Goal: Task Accomplishment & Management: Complete application form

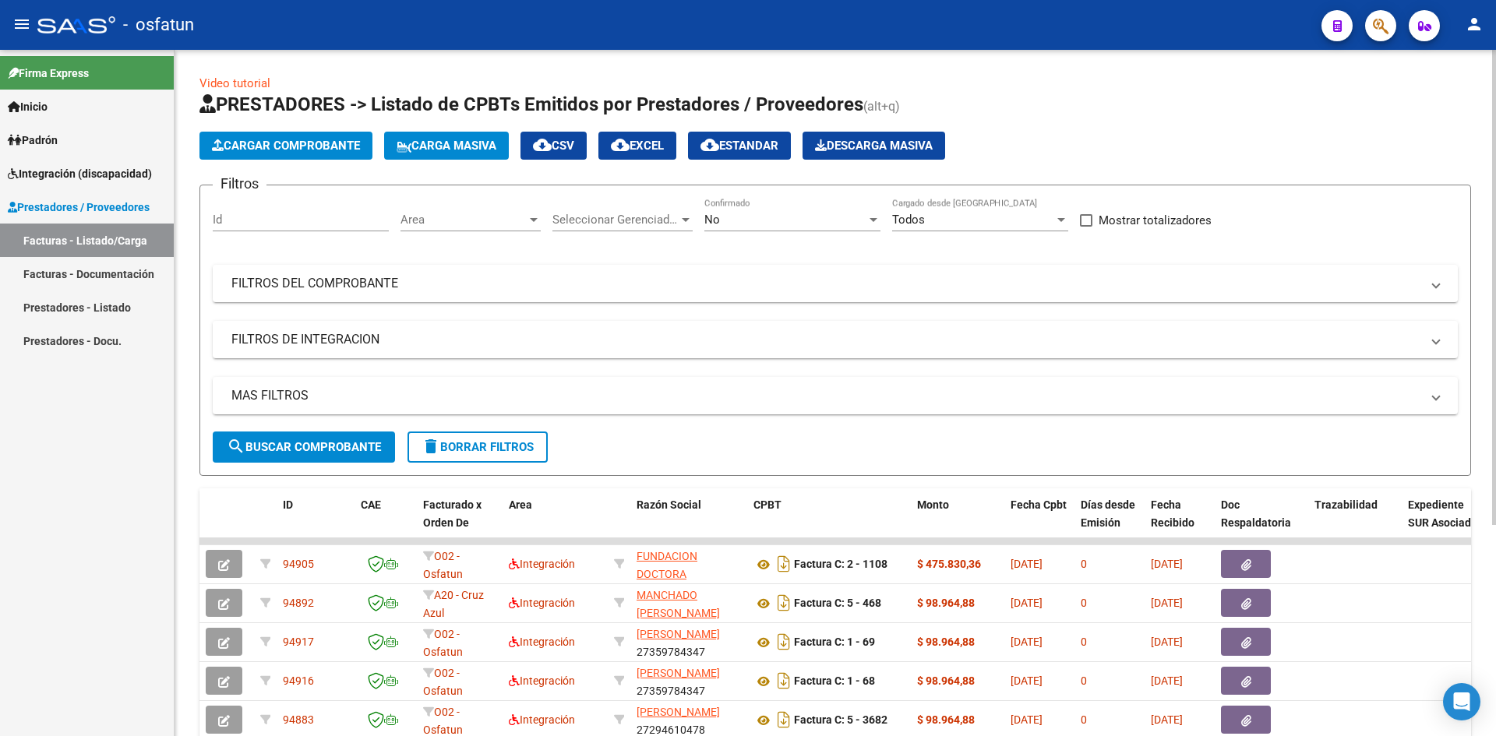
click at [251, 139] on span "Cargar Comprobante" at bounding box center [286, 146] width 148 height 14
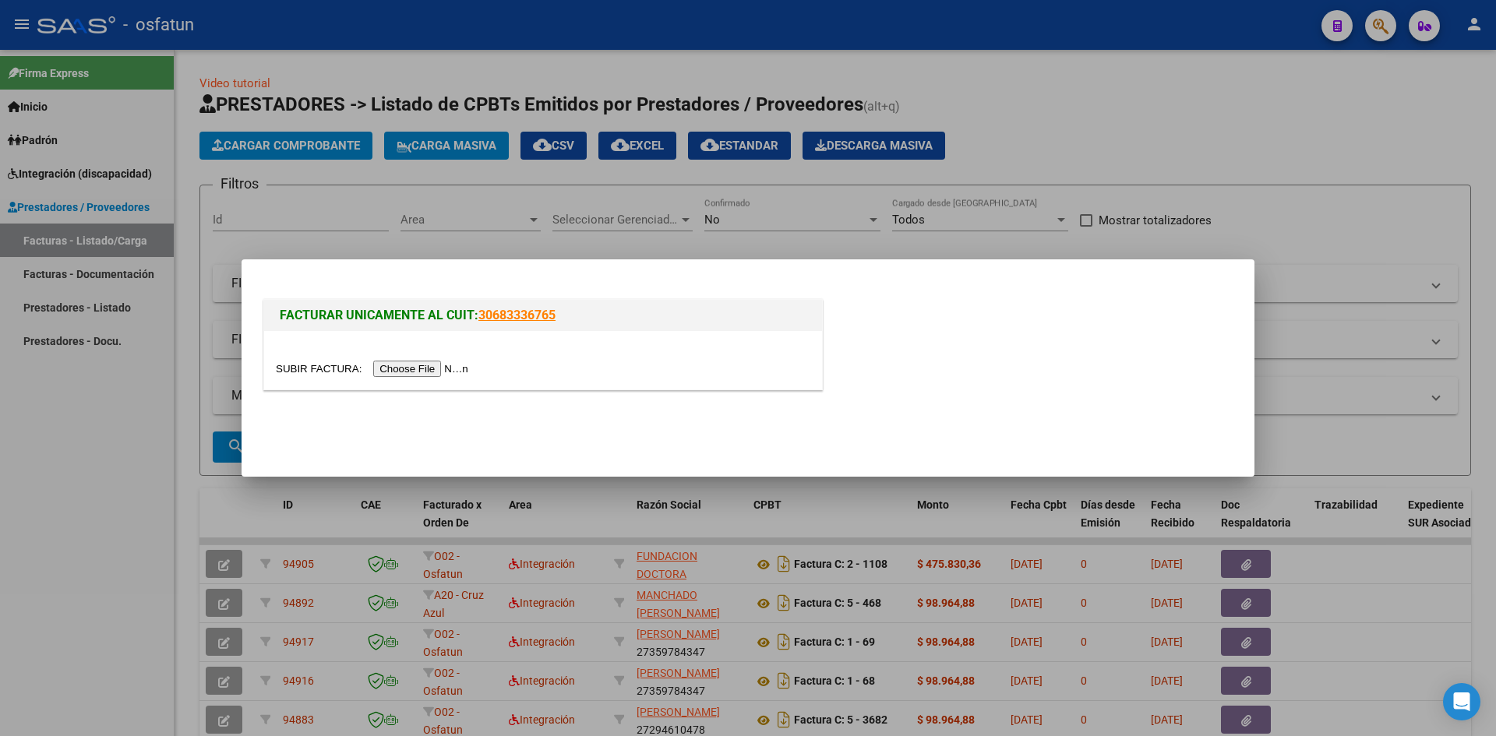
click at [422, 361] on input "file" at bounding box center [374, 369] width 197 height 16
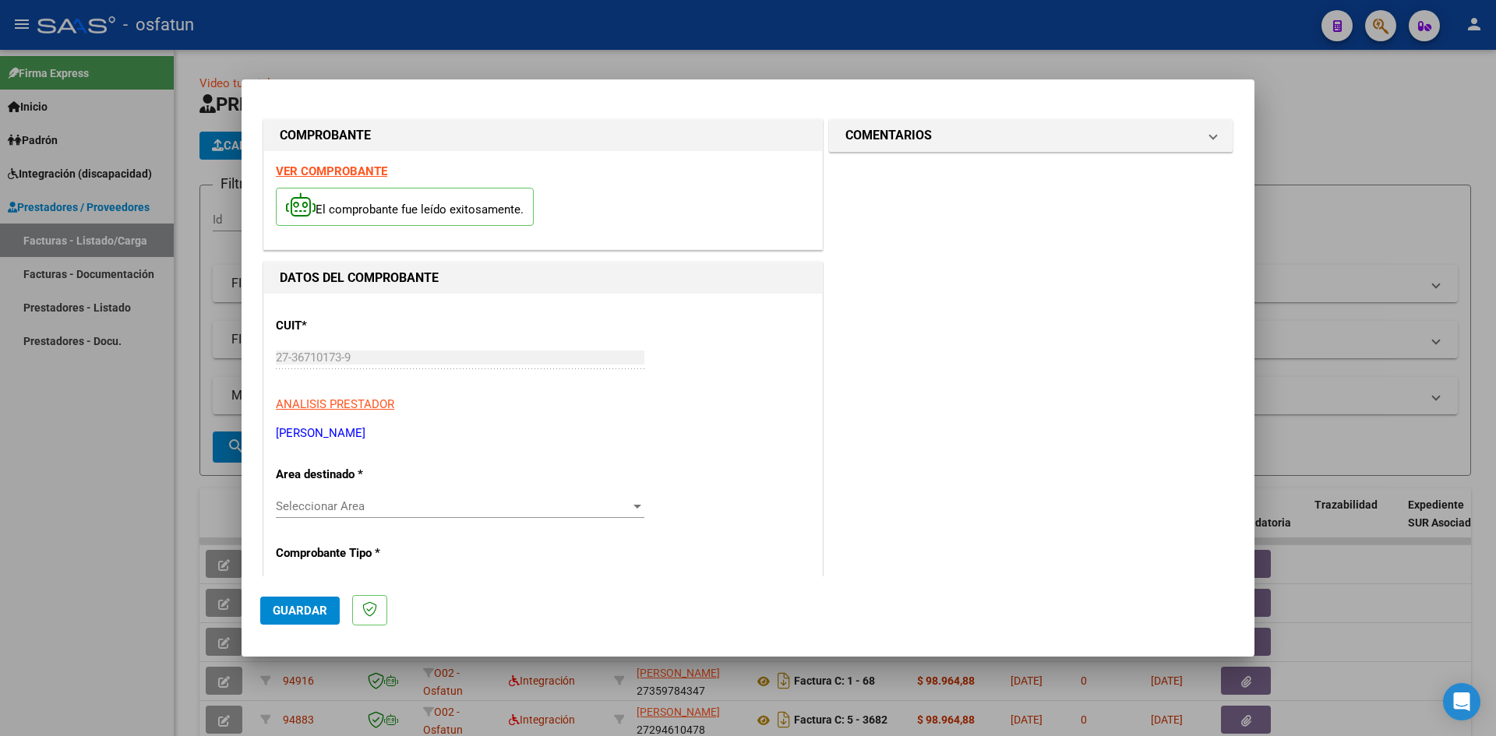
click at [340, 502] on span "Seleccionar Area" at bounding box center [453, 506] width 354 height 14
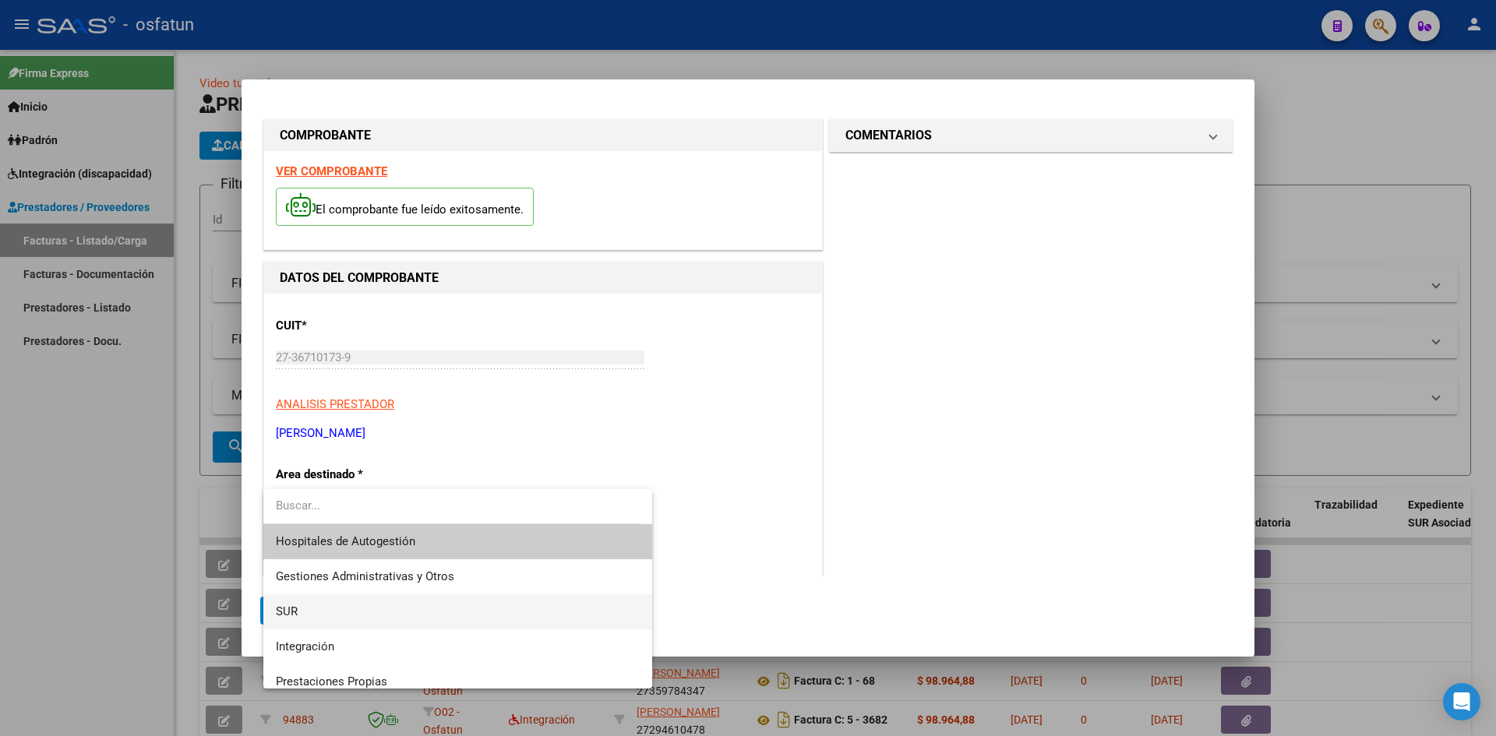
scroll to position [78, 0]
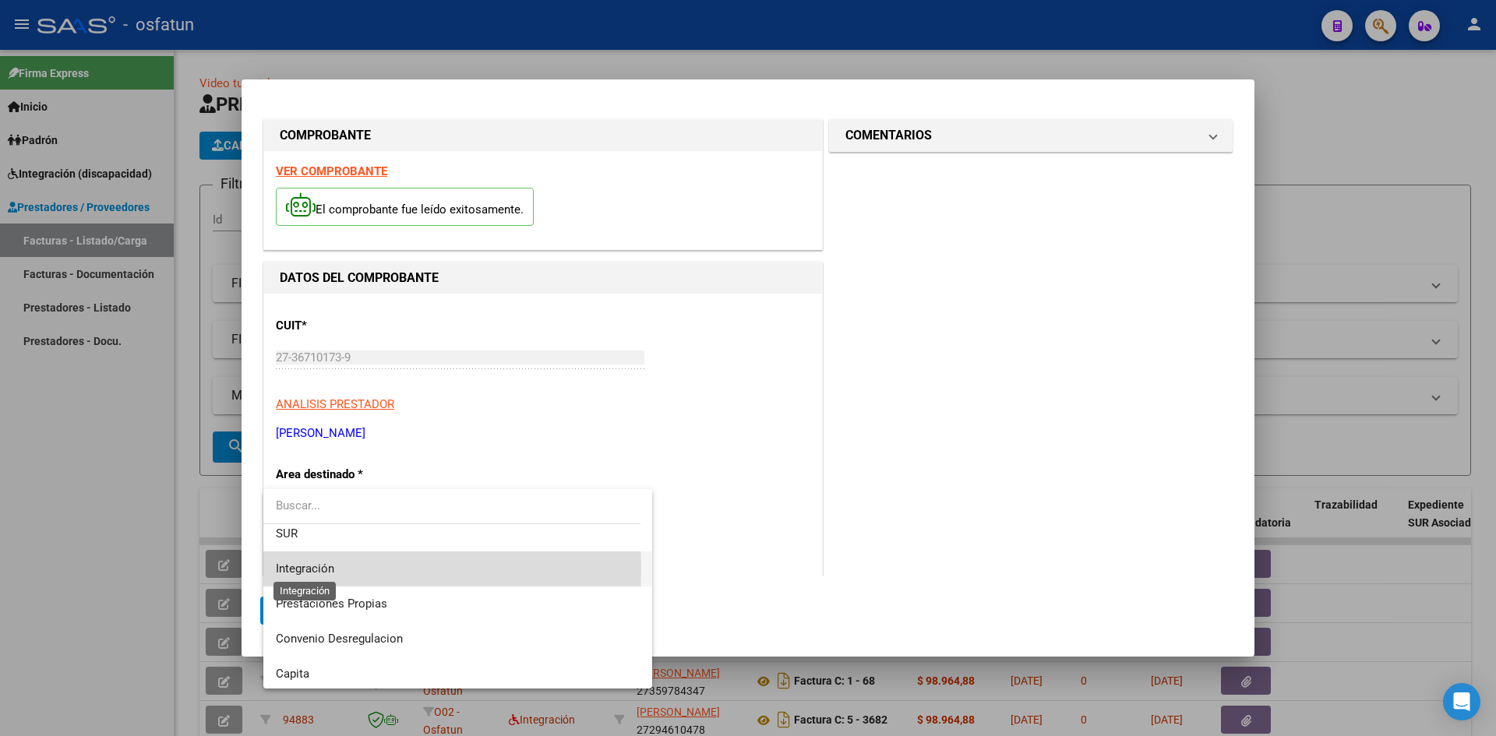
click at [292, 569] on span "Integración" at bounding box center [305, 569] width 58 height 14
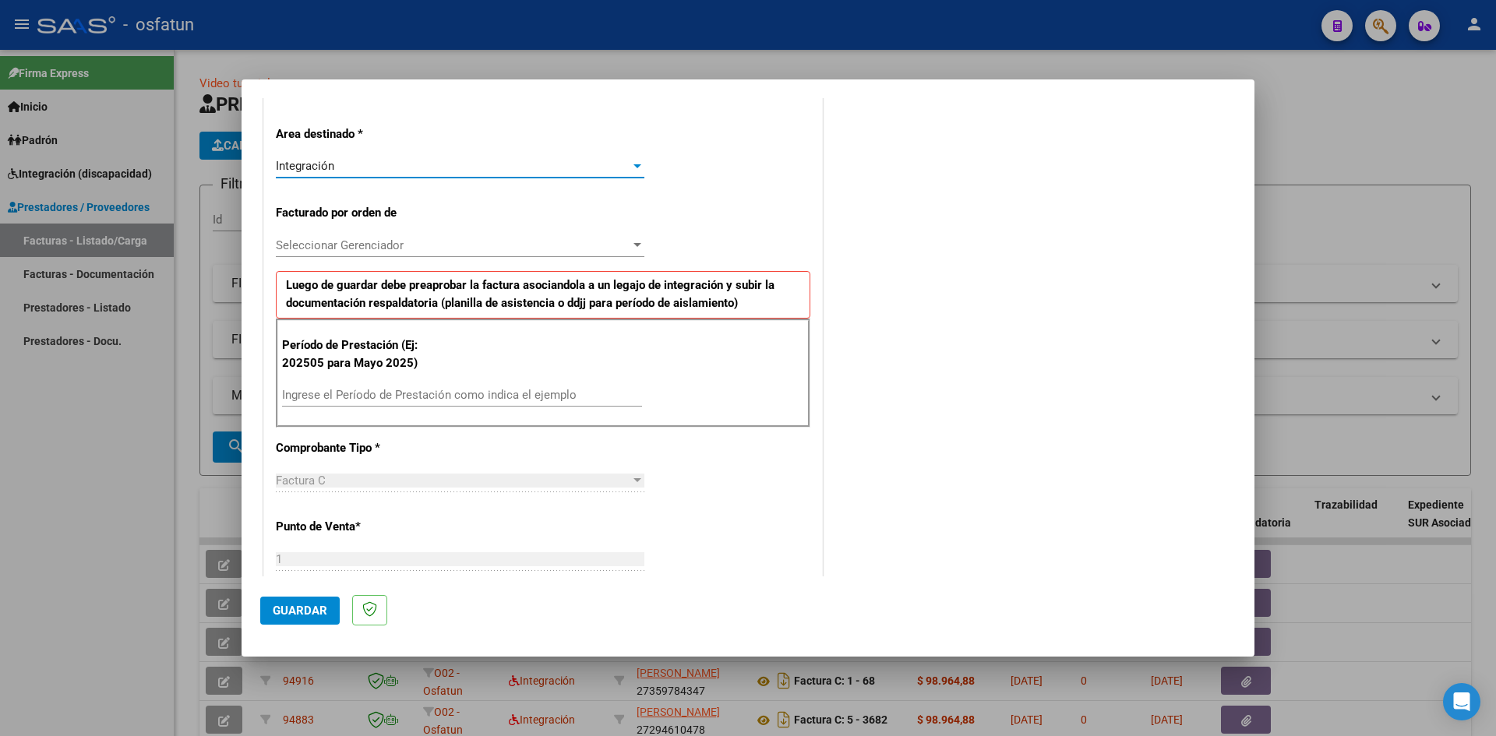
scroll to position [390, 0]
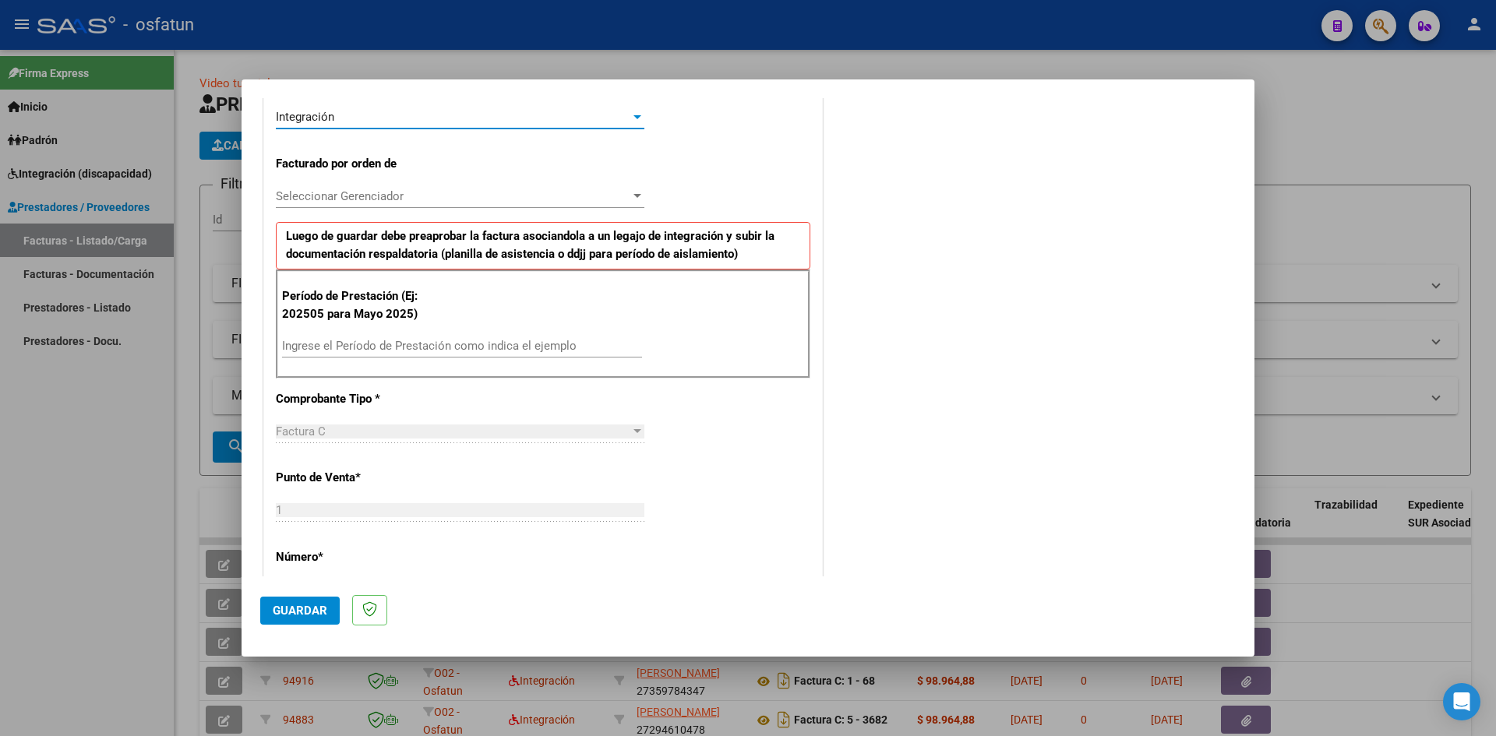
click at [331, 196] on span "Seleccionar Gerenciador" at bounding box center [453, 196] width 354 height 14
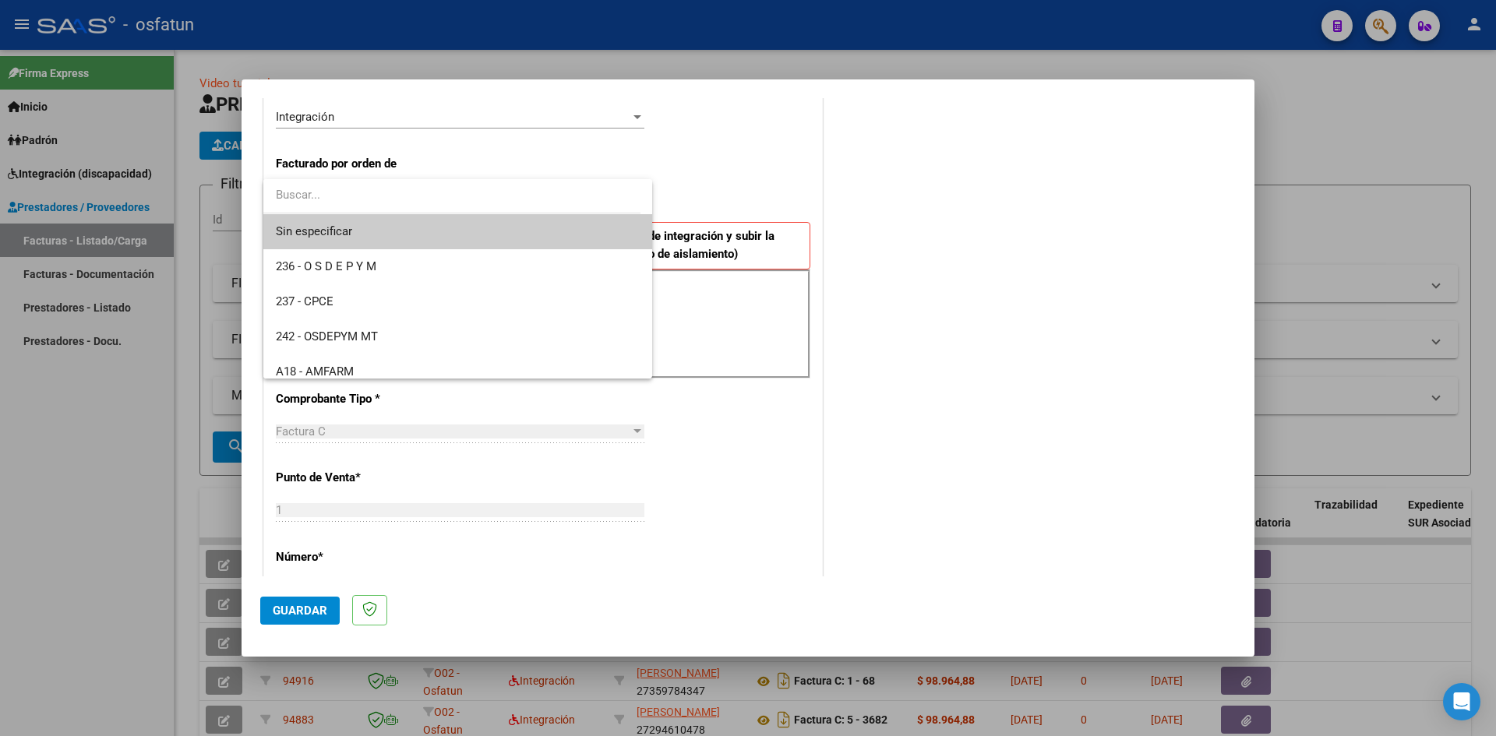
click at [853, 201] on div at bounding box center [748, 368] width 1496 height 736
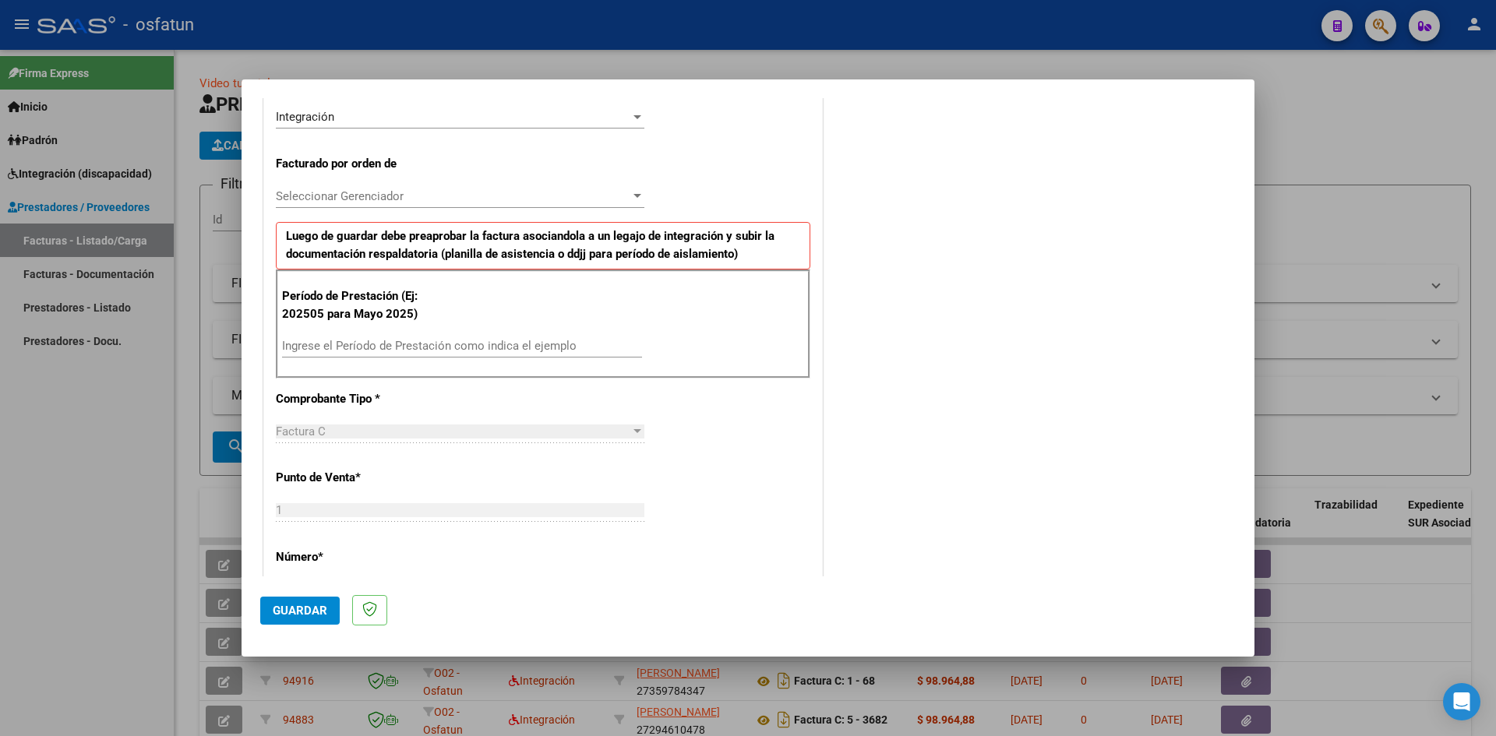
click at [347, 352] on input "Ingrese el Período de Prestación como indica el ejemplo" at bounding box center [462, 346] width 360 height 14
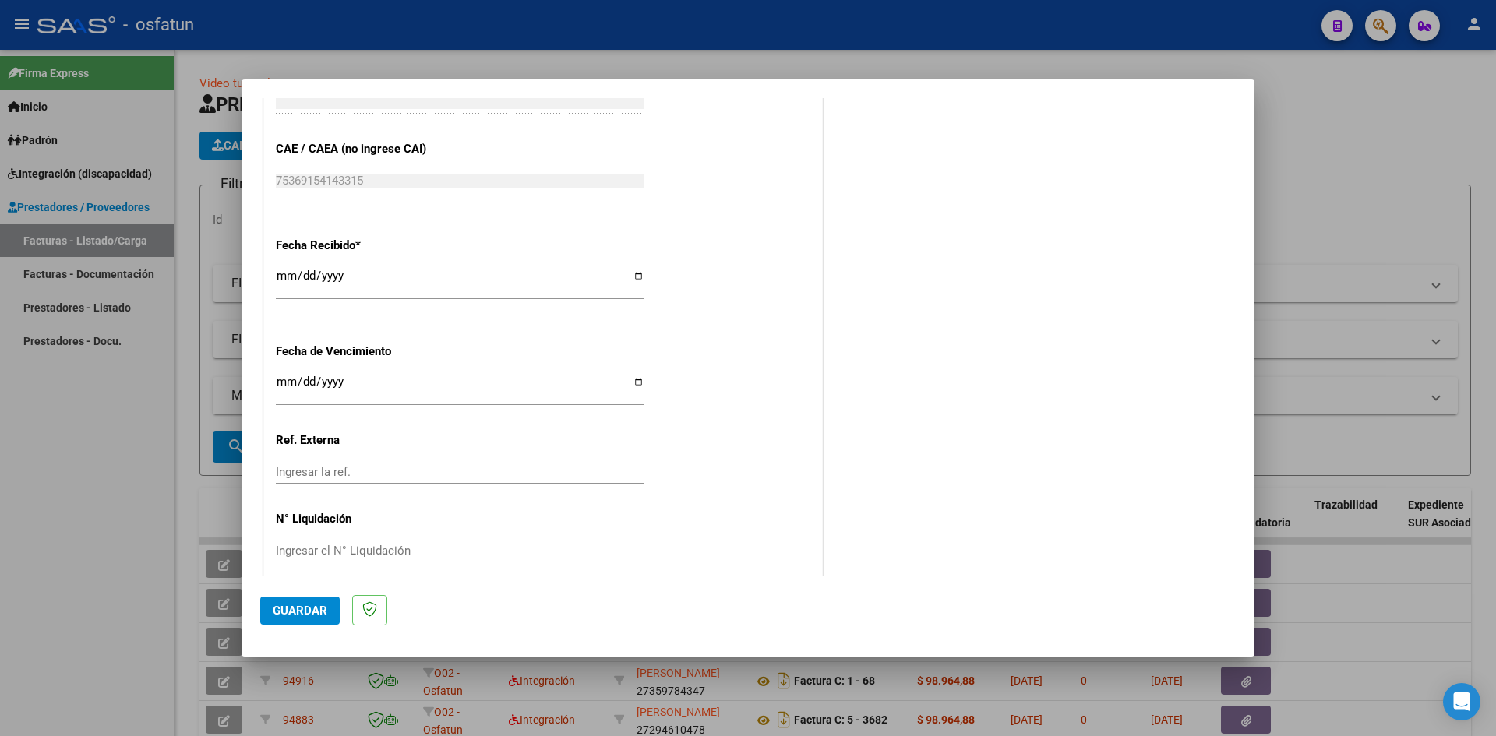
scroll to position [1060, 0]
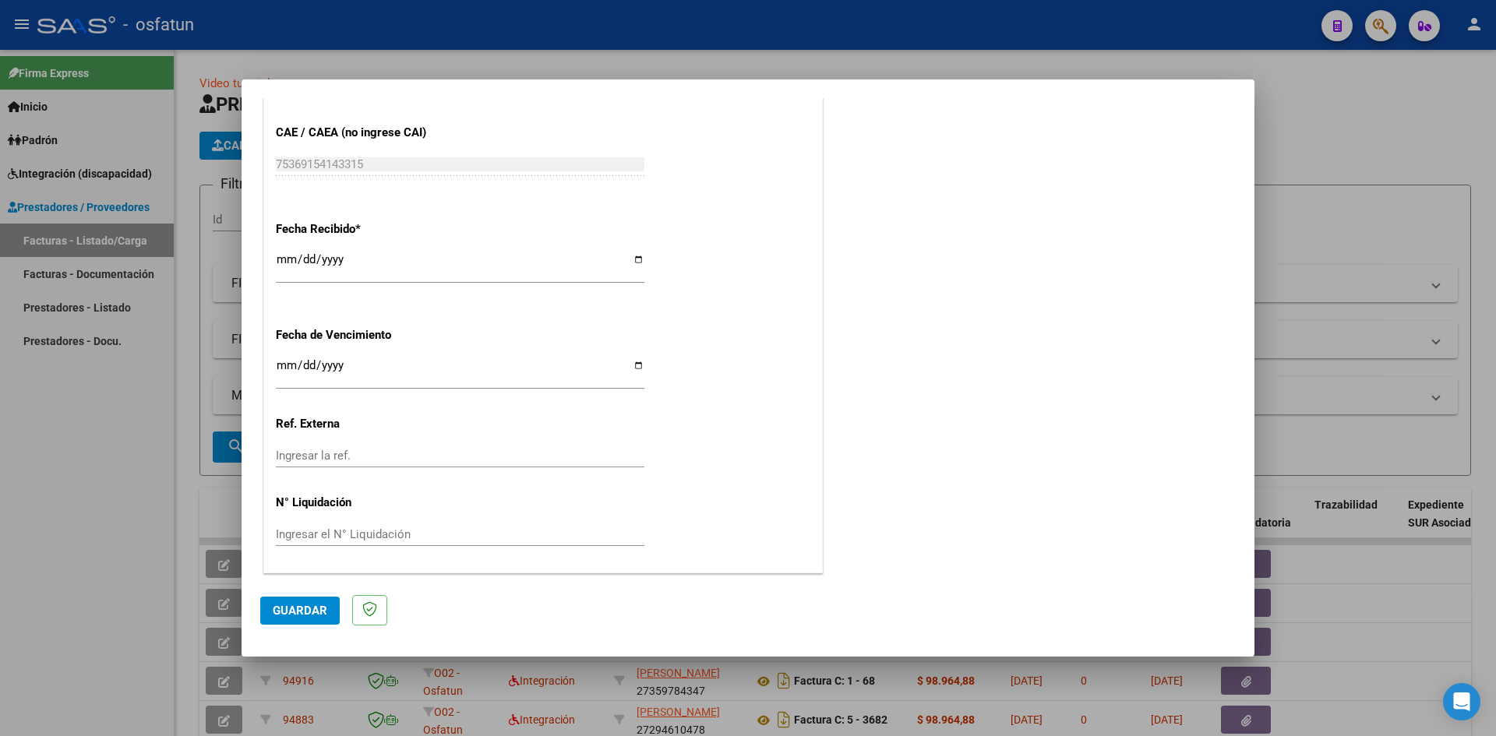
type input "202508"
click at [291, 608] on span "Guardar" at bounding box center [300, 611] width 55 height 14
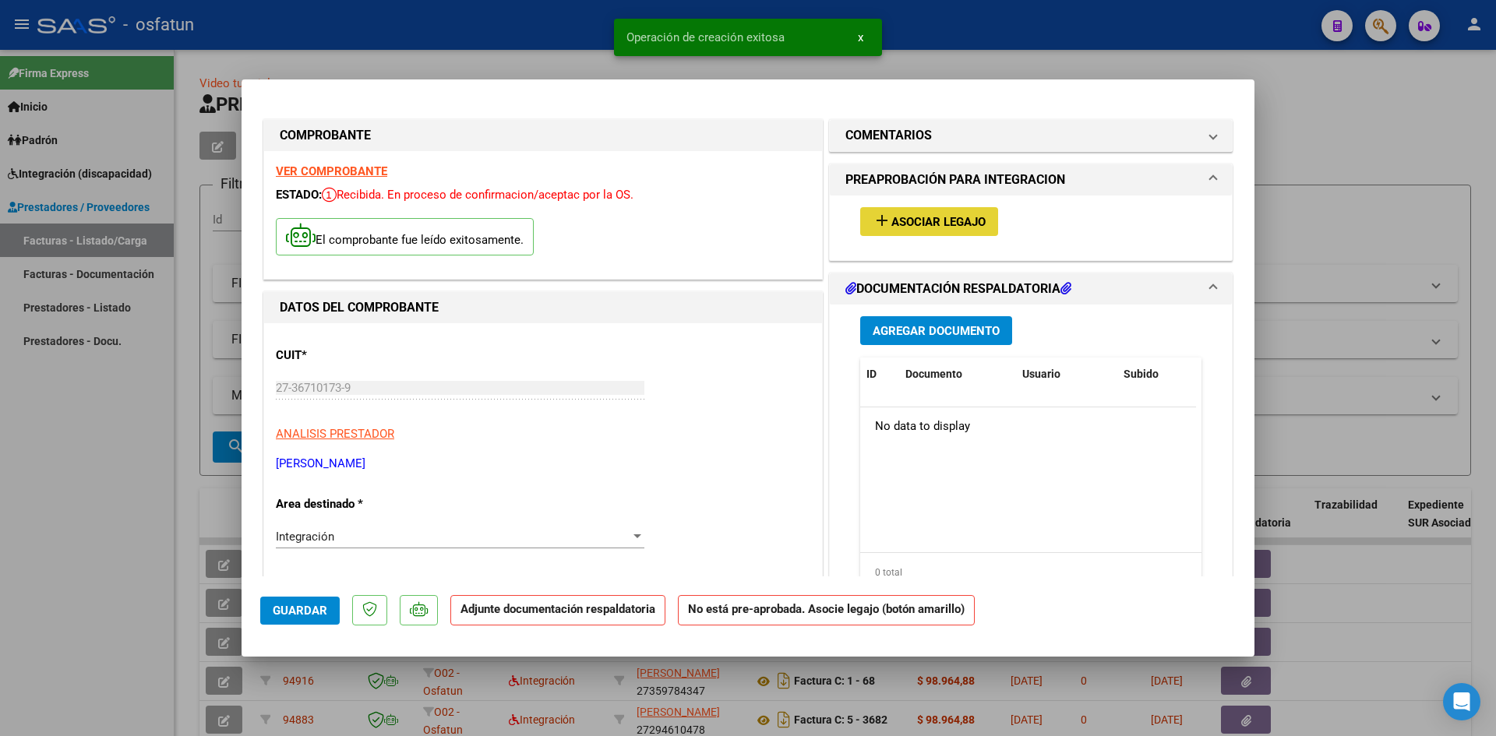
click at [934, 227] on span "Asociar Legajo" at bounding box center [938, 222] width 94 height 14
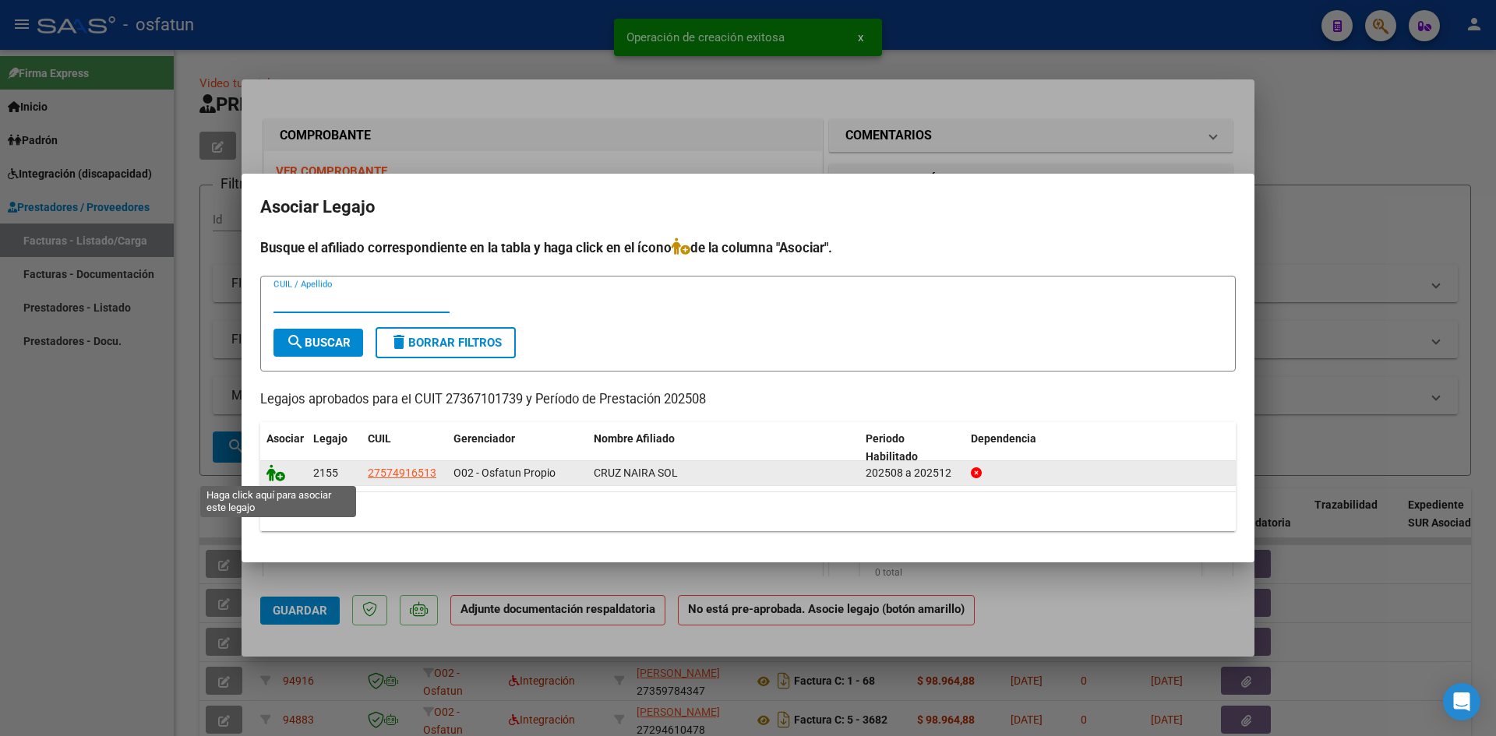
click at [273, 467] on icon at bounding box center [275, 472] width 19 height 17
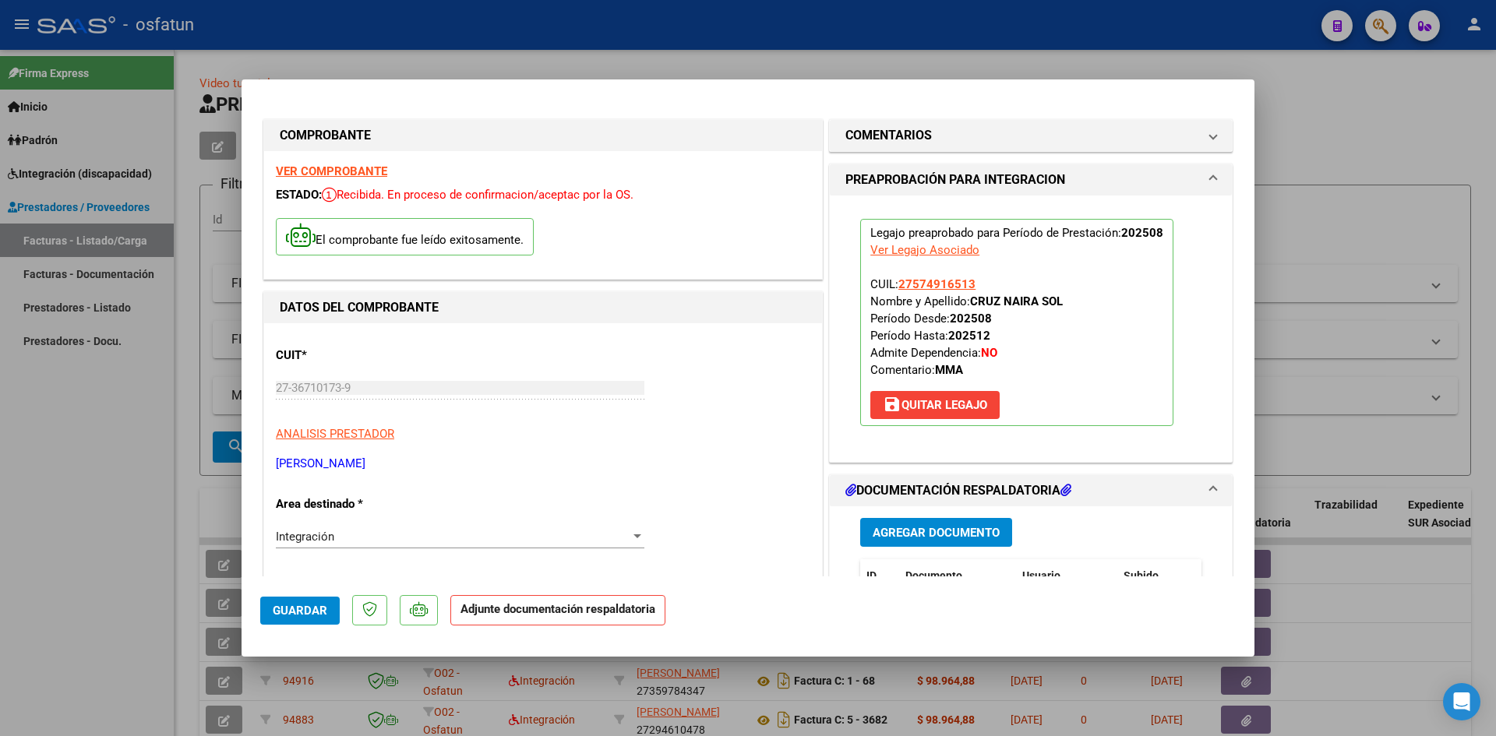
click at [946, 514] on div "Agregar Documento ID Documento Usuario Subido Acción No data to display 0 total…" at bounding box center [1030, 661] width 365 height 311
click at [940, 530] on span "Agregar Documento" at bounding box center [936, 533] width 127 height 14
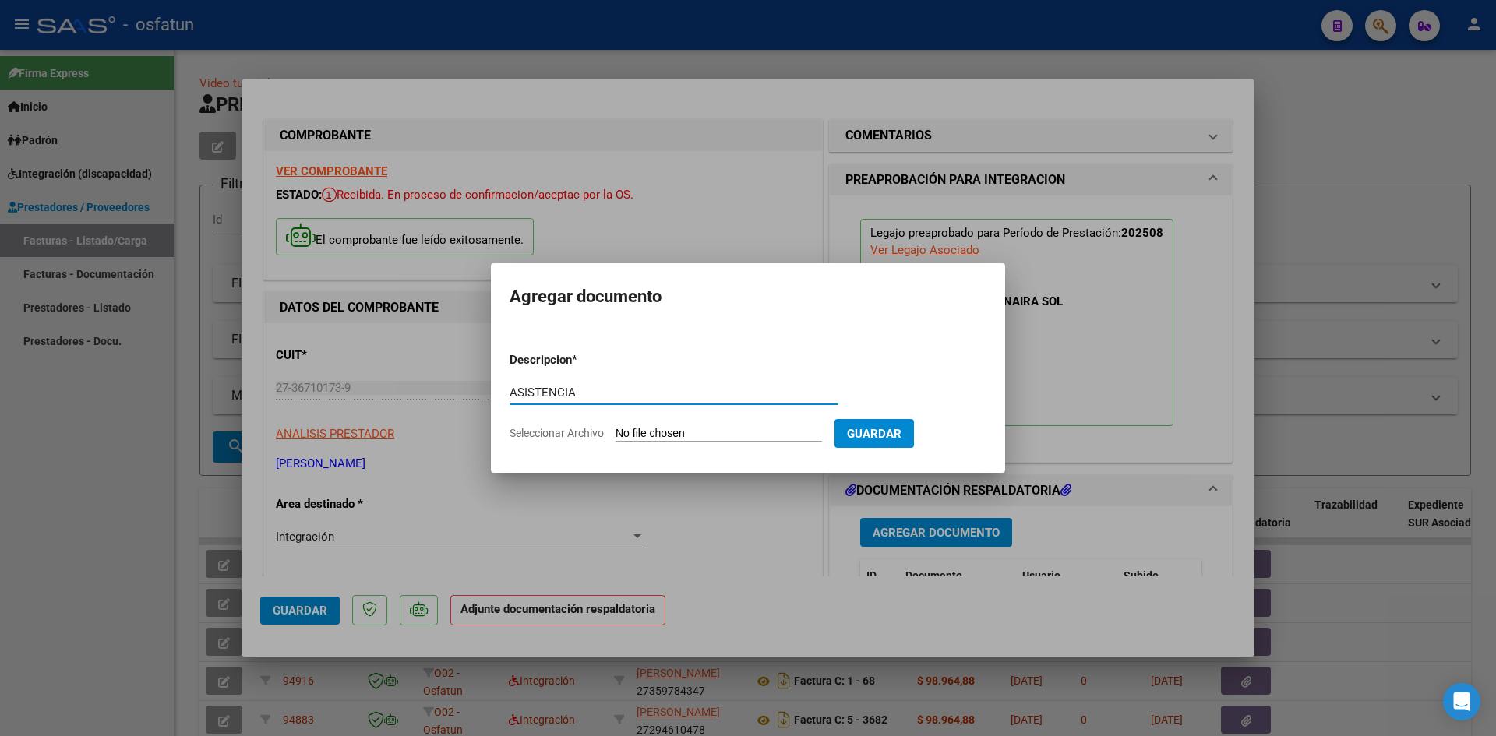
type input "ASISTENCIA"
click at [721, 439] on input "Seleccionar Archivo" at bounding box center [718, 434] width 206 height 15
type input "C:\fakepath\ASIST MAESTRA APOYO AGOSTO.pdf"
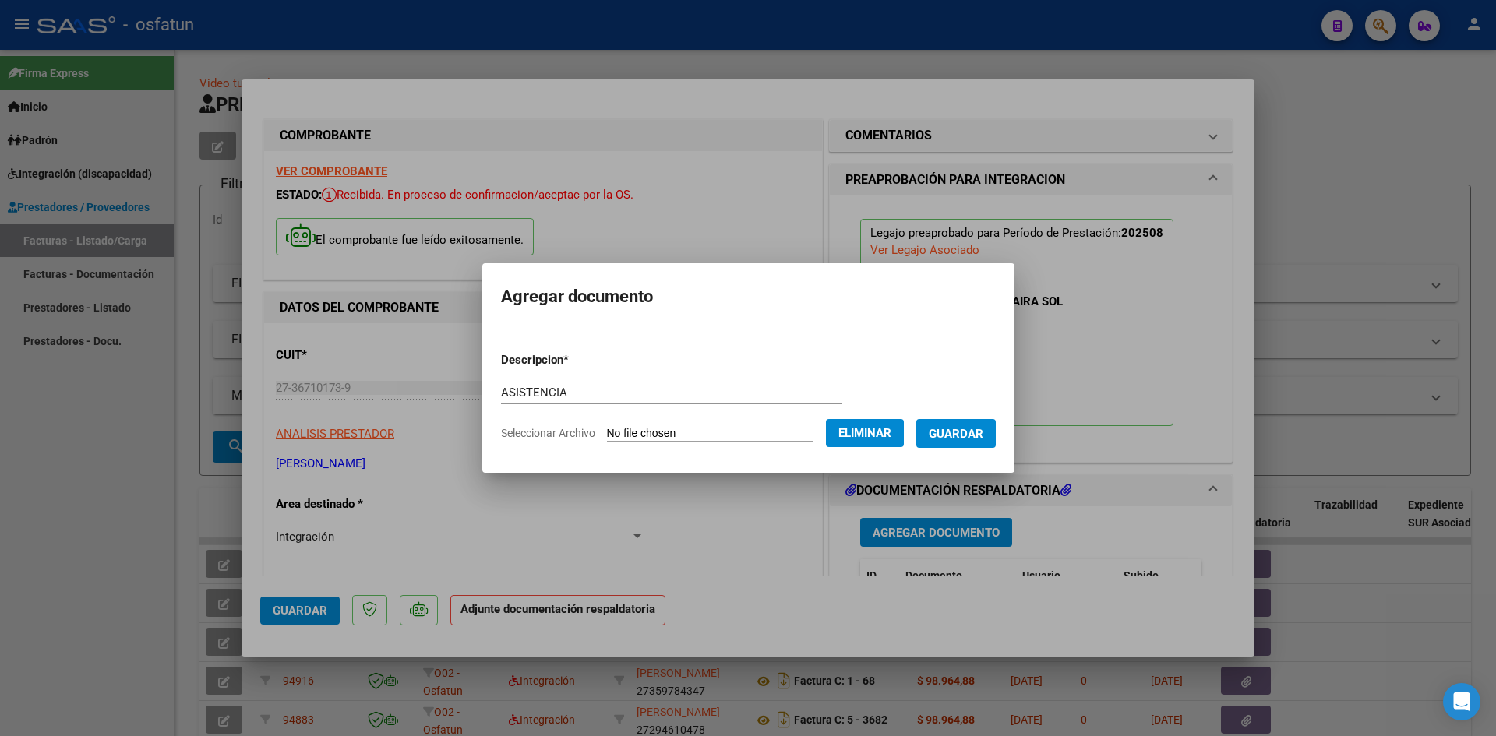
click at [977, 439] on span "Guardar" at bounding box center [956, 434] width 55 height 14
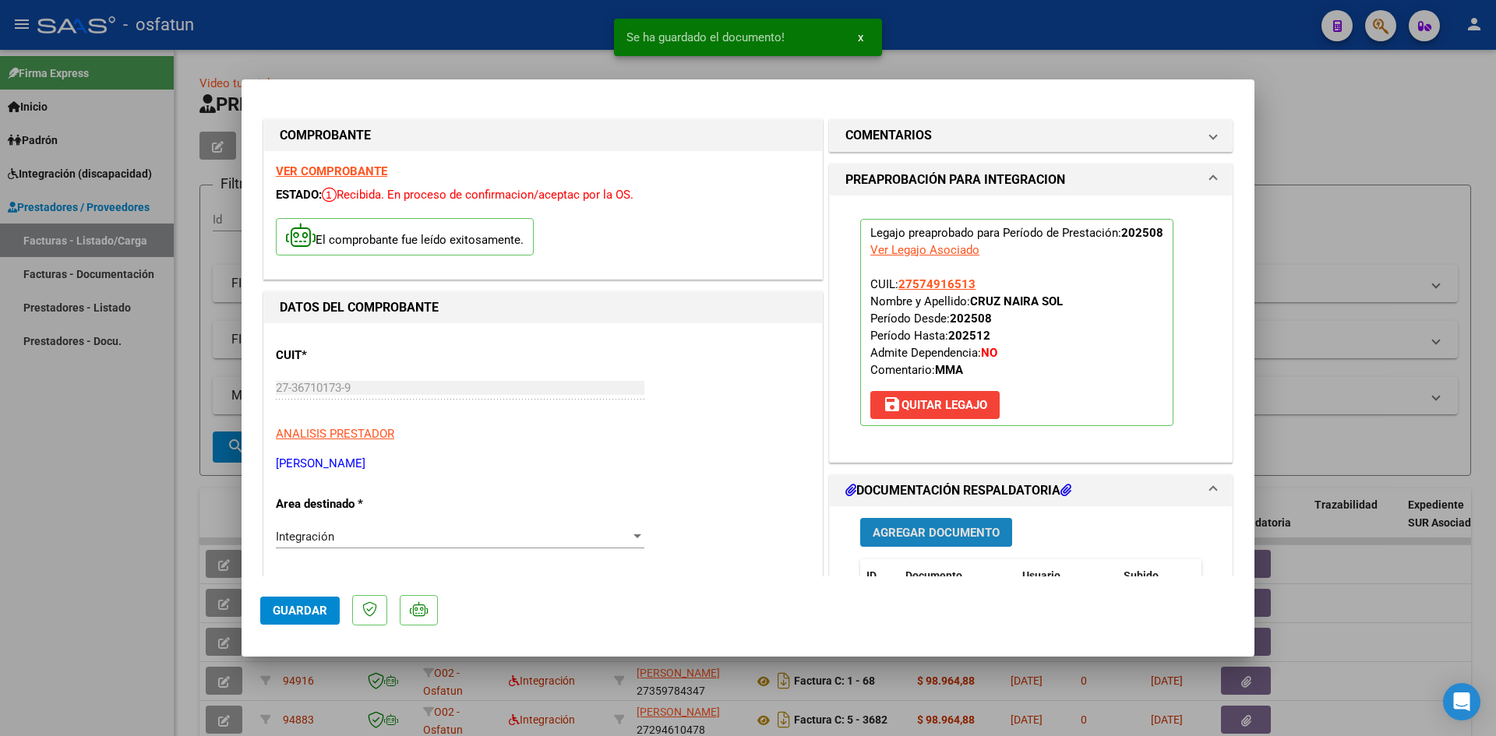
click at [914, 536] on span "Agregar Documento" at bounding box center [936, 533] width 127 height 14
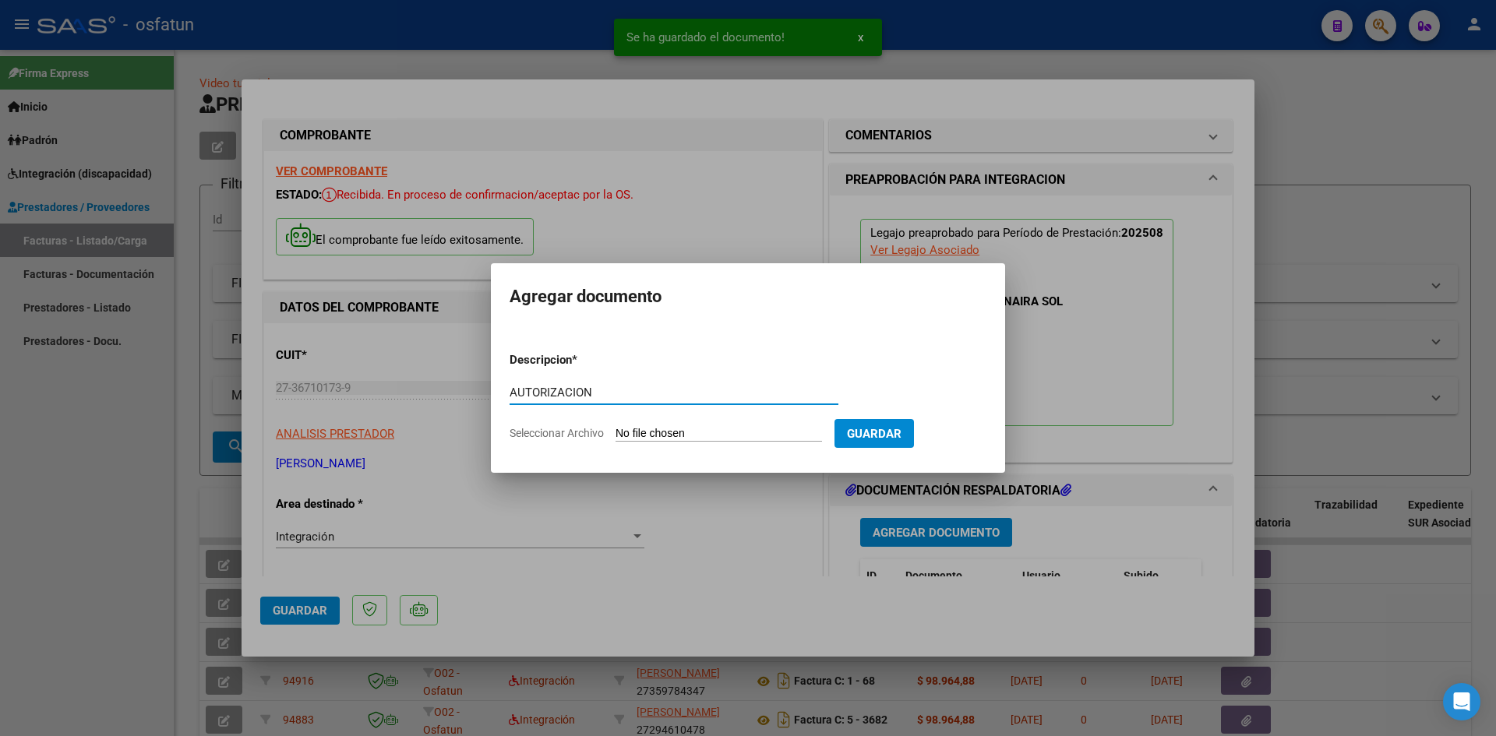
type input "AUTORIZACION"
click at [615, 427] on input "Seleccionar Archivo" at bounding box center [718, 434] width 206 height 15
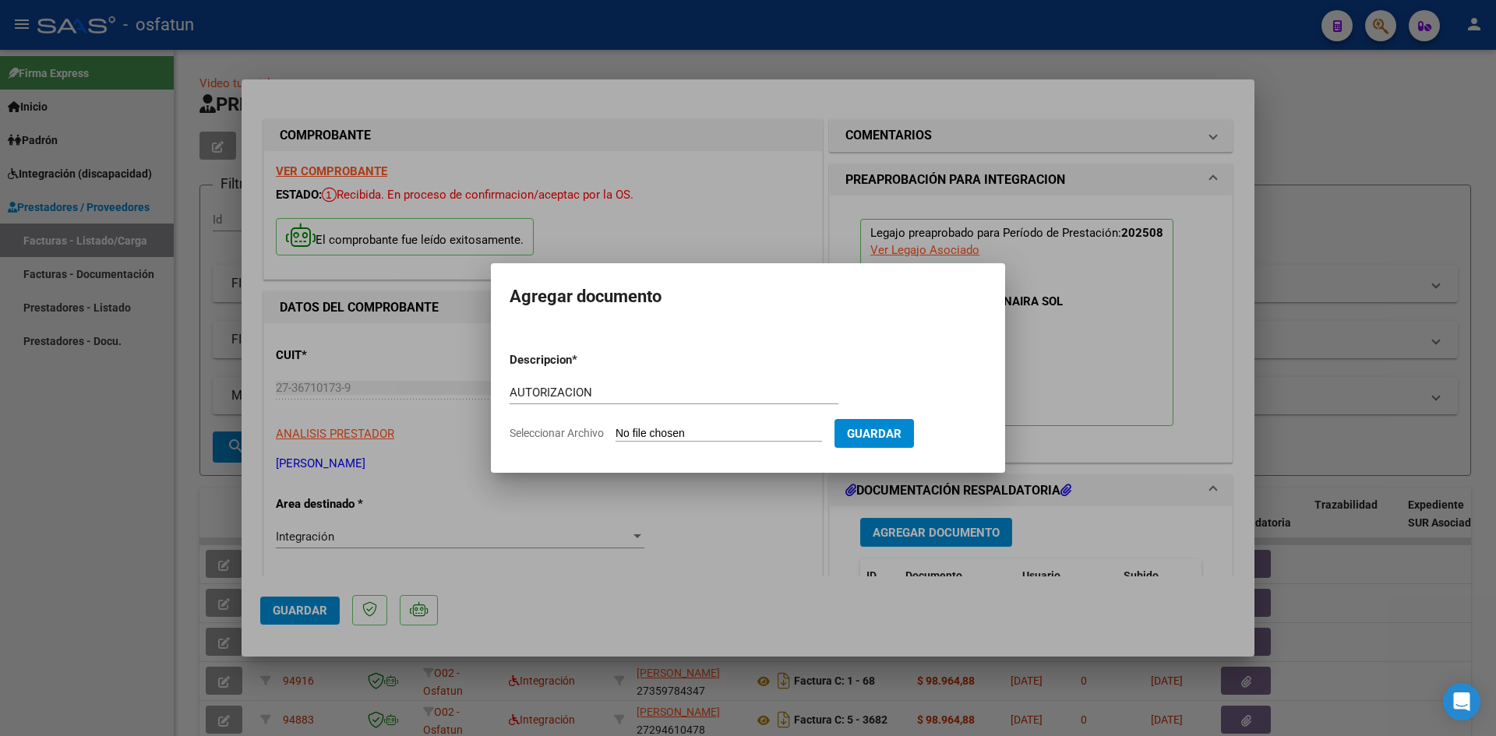
type input "C:\fakepath\AUTO MAESTRA APOYO.pdf"
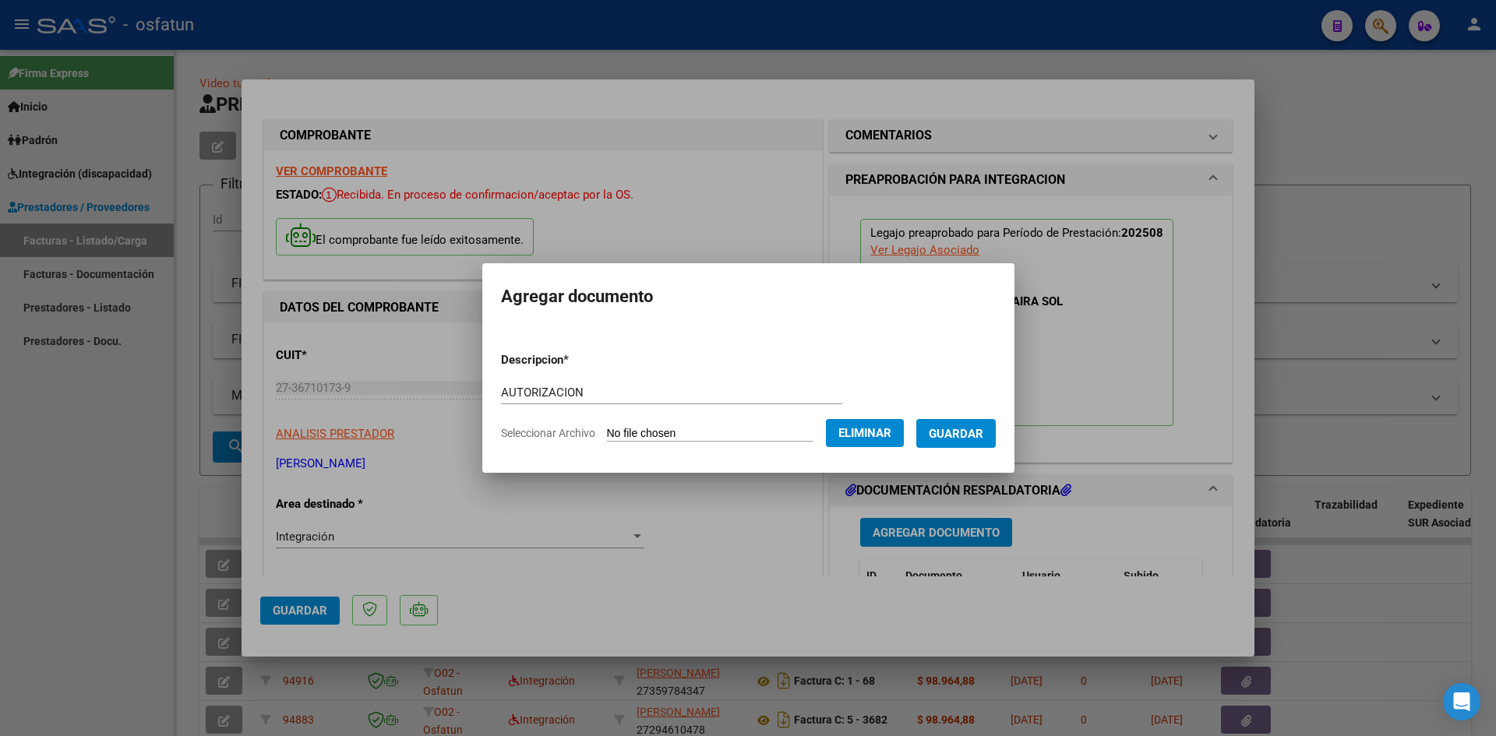
click at [973, 439] on span "Guardar" at bounding box center [956, 434] width 55 height 14
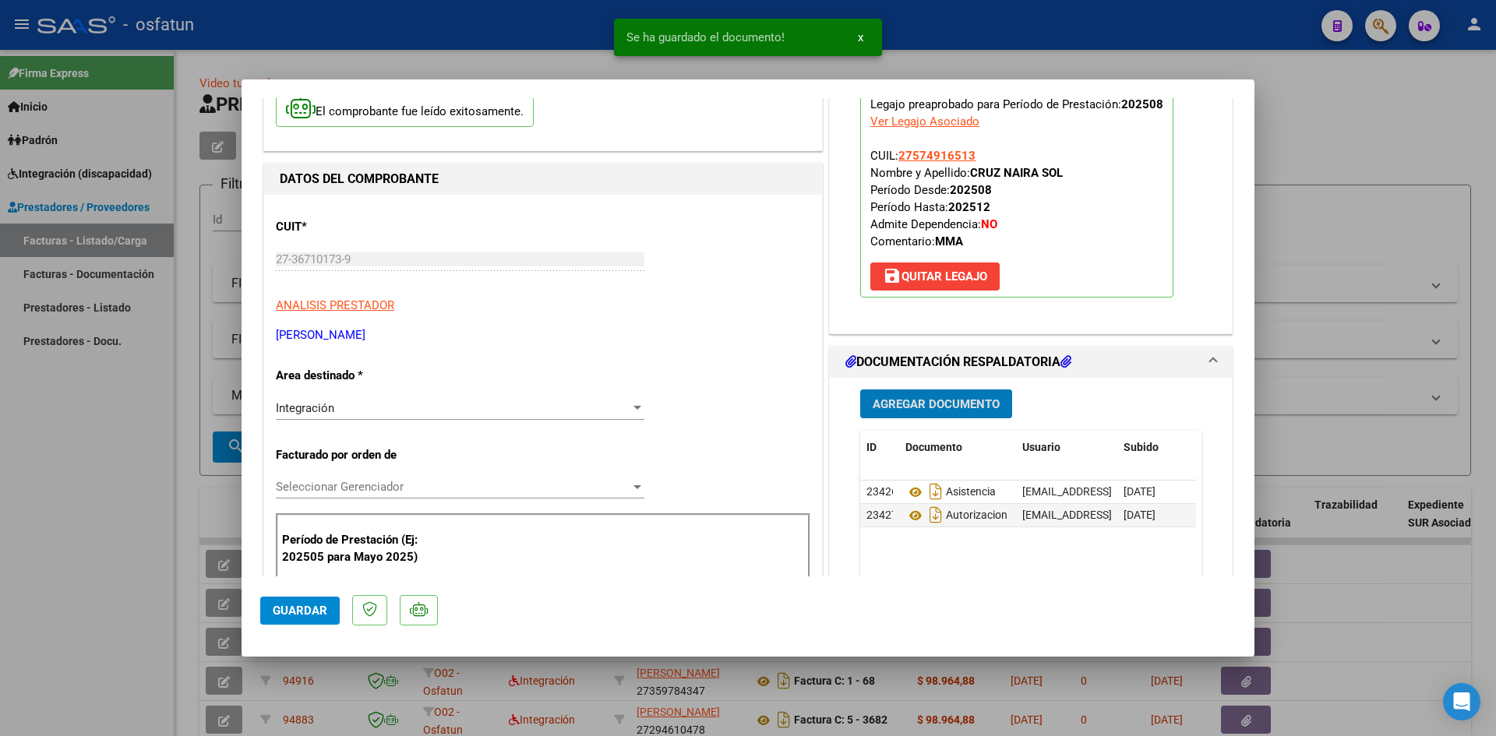
scroll to position [390, 0]
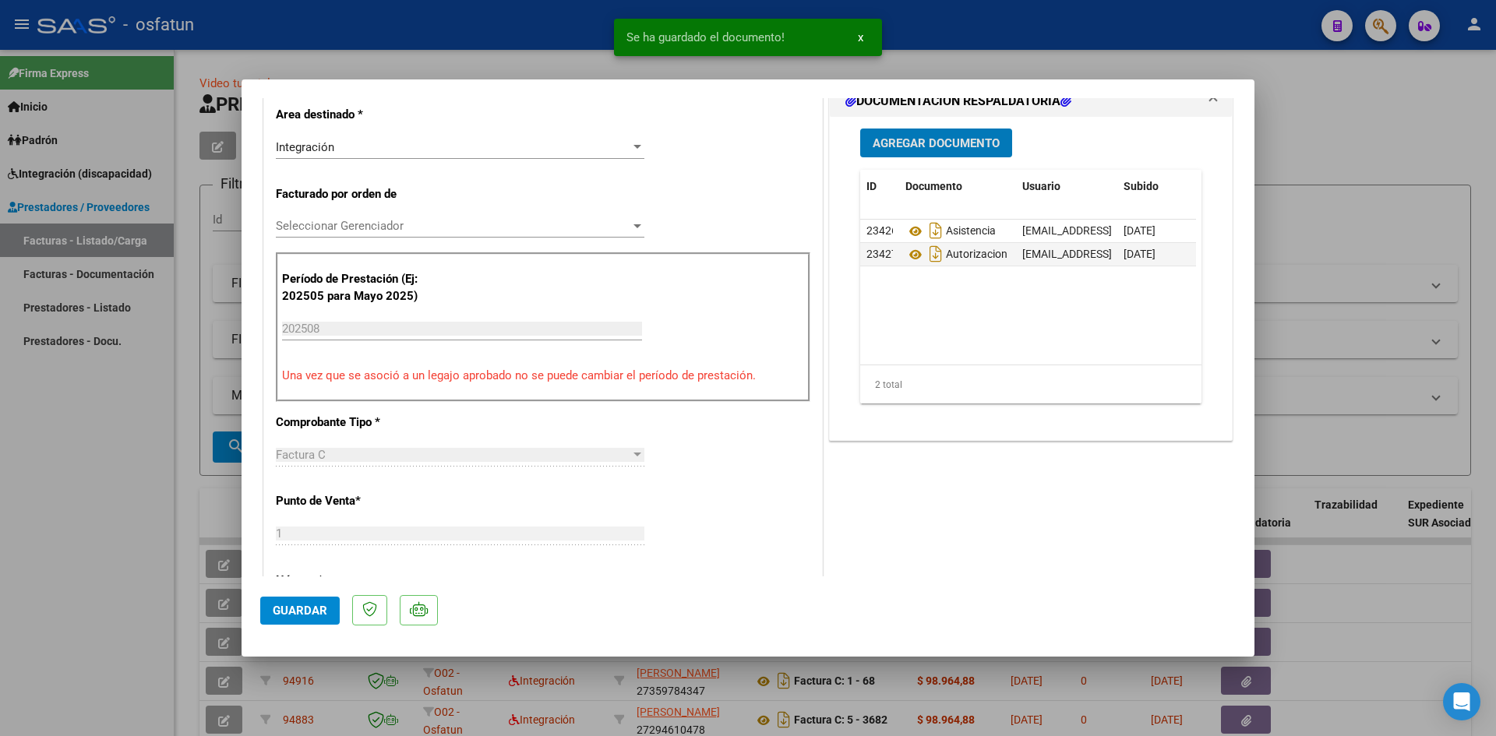
click at [293, 614] on span "Guardar" at bounding box center [300, 611] width 55 height 14
click at [0, 538] on div at bounding box center [748, 368] width 1496 height 736
type input "$ 0,00"
